Goal: Task Accomplishment & Management: Manage account settings

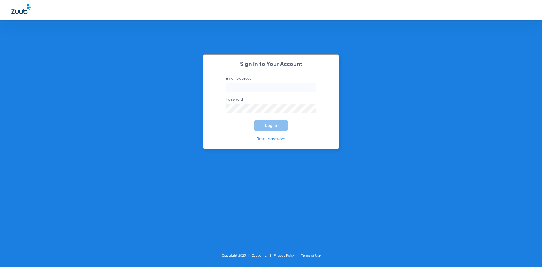
click at [244, 89] on input "Email address" at bounding box center [271, 88] width 90 height 10
click at [285, 88] on input "stephaniemartinez68" at bounding box center [271, 88] width 90 height 10
click at [275, 128] on button "Log In" at bounding box center [271, 125] width 34 height 10
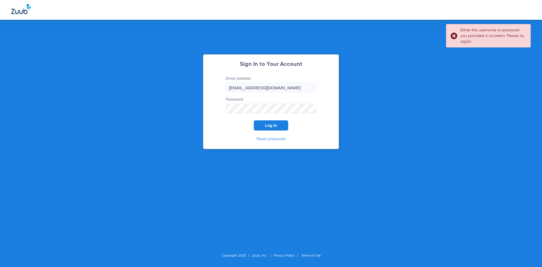
drag, startPoint x: 310, startPoint y: 88, endPoint x: 171, endPoint y: 98, distance: 139.3
click at [171, 98] on div "Sign In to Your Account Email address [EMAIL_ADDRESS][DOMAIN_NAME] Password Log…" at bounding box center [271, 133] width 542 height 267
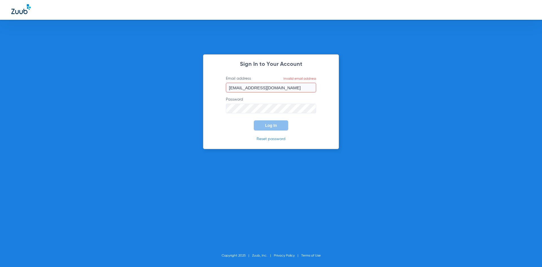
click at [180, 120] on div "Sign In to Your Account Email address Invalid email address [EMAIL_ADDRESS][DOM…" at bounding box center [271, 133] width 542 height 267
drag, startPoint x: 310, startPoint y: 85, endPoint x: 157, endPoint y: 97, distance: 153.8
click at [157, 97] on div "Sign In to Your Account Email address Invalid email address [EMAIL_ADDRESS][DOM…" at bounding box center [271, 133] width 542 height 267
paste input "s"
type input "[EMAIL_ADDRESS][DOMAIN_NAME]"
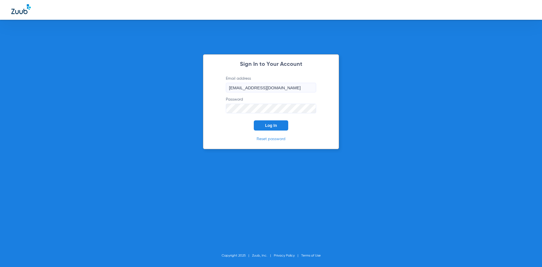
click at [267, 127] on span "Log In" at bounding box center [271, 125] width 12 height 5
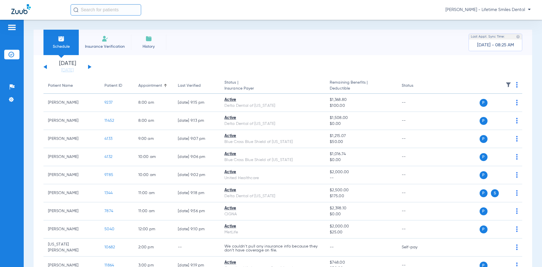
click at [91, 68] on div "[DATE] [DATE] [DATE] [DATE] [DATE] [DATE] [DATE] [DATE] [DATE] [DATE] [DATE] [D…" at bounding box center [67, 67] width 48 height 12
click at [90, 68] on button at bounding box center [89, 67] width 3 height 4
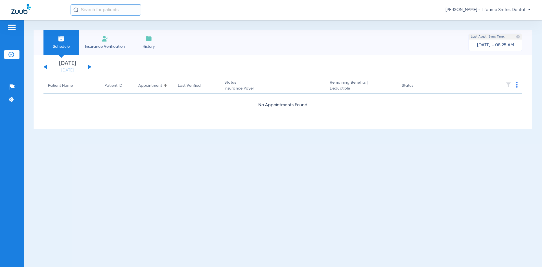
click at [90, 68] on button at bounding box center [89, 67] width 3 height 4
click at [90, 67] on button at bounding box center [89, 67] width 3 height 4
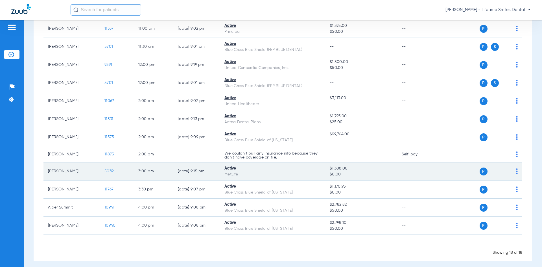
scroll to position [180, 0]
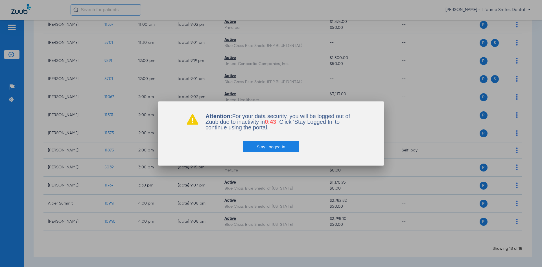
click at [279, 146] on button "Stay Logged In" at bounding box center [271, 146] width 57 height 11
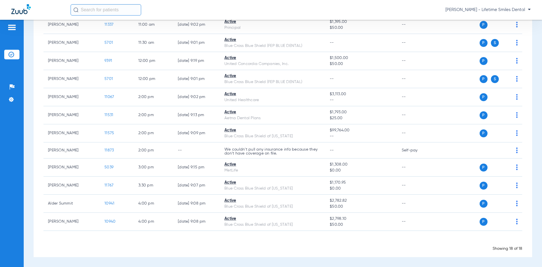
scroll to position [0, 0]
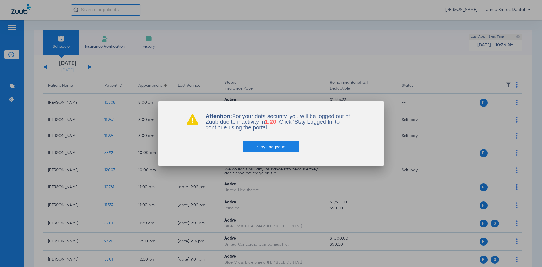
click at [285, 144] on button "Stay Logged In" at bounding box center [271, 146] width 57 height 11
